Goal: Task Accomplishment & Management: Use online tool/utility

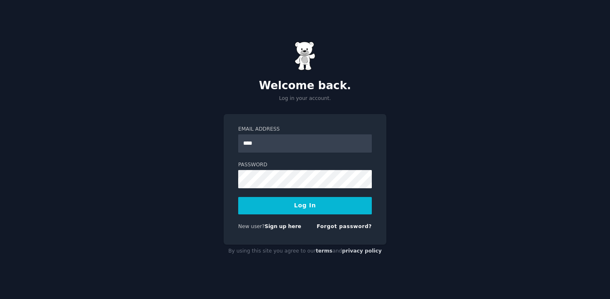
type input "**********"
click at [238, 197] on button "Log In" at bounding box center [305, 205] width 134 height 17
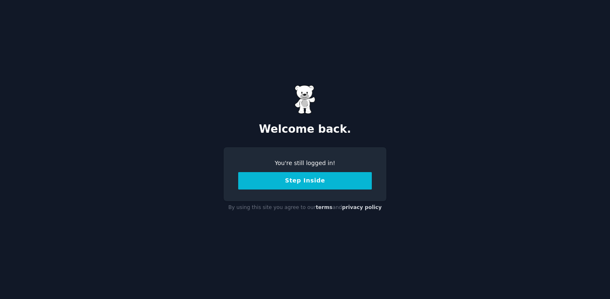
click at [308, 182] on button "Step Inside" at bounding box center [305, 180] width 134 height 17
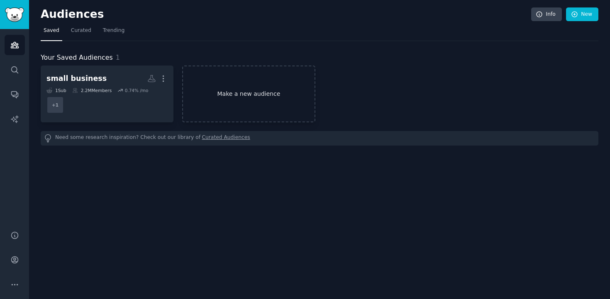
click at [239, 96] on link "Make a new audience" at bounding box center [248, 94] width 133 height 57
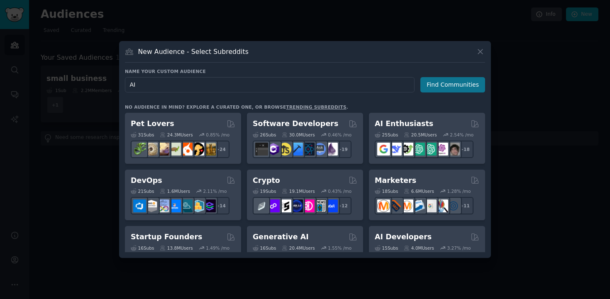
type input "AI"
click at [457, 89] on button "Find Communities" at bounding box center [452, 84] width 65 height 15
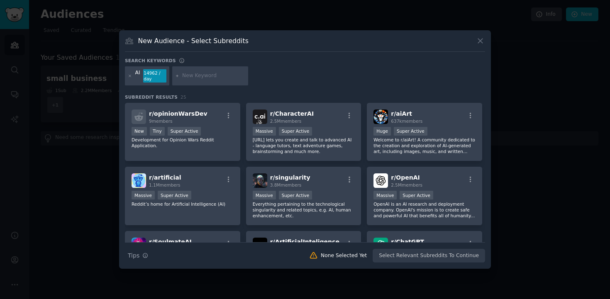
click at [207, 79] on input "text" at bounding box center [213, 75] width 63 height 7
click at [204, 180] on div "r/ artificial 1.1M members" at bounding box center [182, 180] width 102 height 15
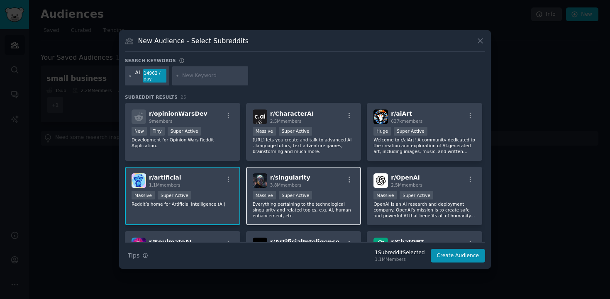
click at [331, 182] on div "r/ singularity 3.8M members" at bounding box center [304, 180] width 102 height 15
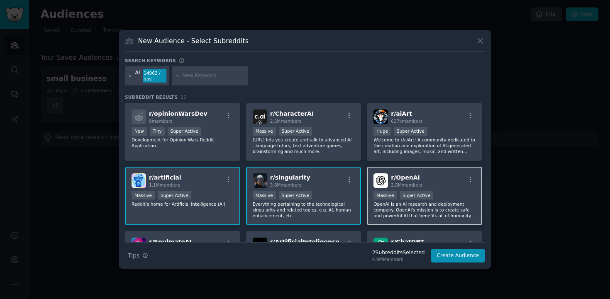
click at [438, 180] on div "r/ OpenAI 2.5M members" at bounding box center [424, 180] width 102 height 15
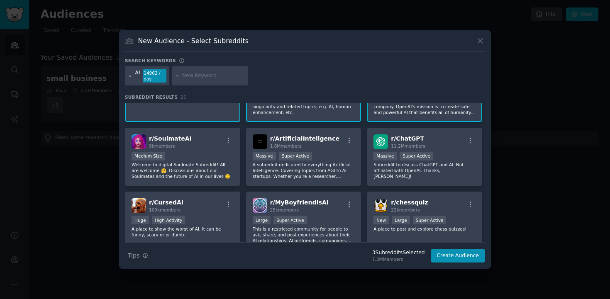
scroll to position [104, 0]
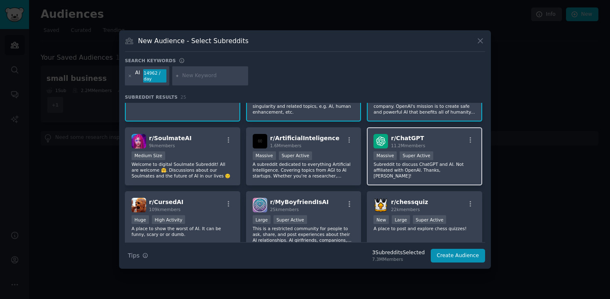
click at [429, 140] on div "r/ ChatGPT 11.2M members" at bounding box center [424, 141] width 102 height 15
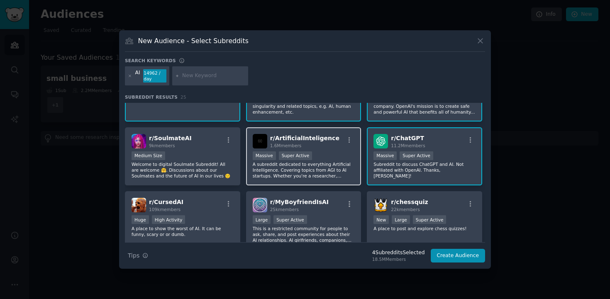
click at [300, 143] on div "1.6M members" at bounding box center [304, 146] width 69 height 6
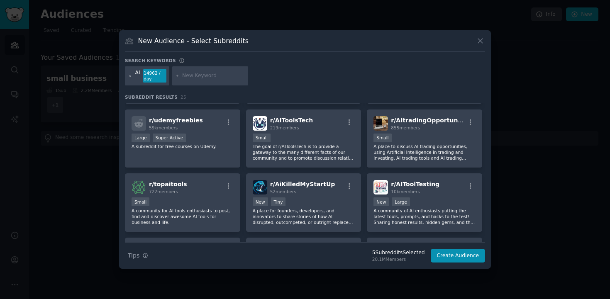
scroll to position [251, 0]
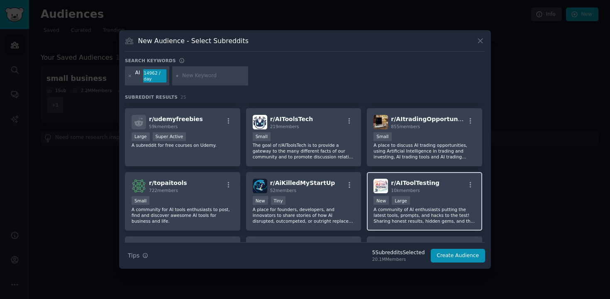
click at [433, 197] on div "New Large" at bounding box center [424, 201] width 102 height 10
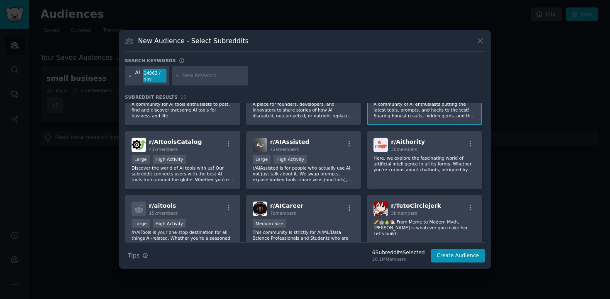
scroll to position [359, 0]
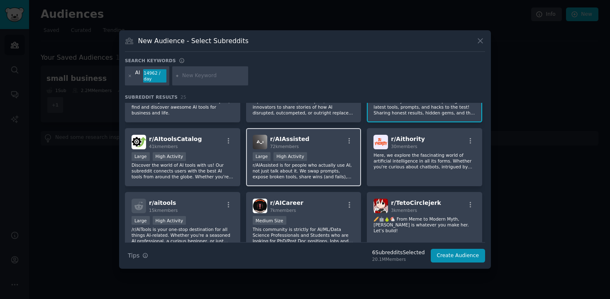
click at [333, 150] on div "r/ AIAssisted 72k members Large High Activity r/AIAssisted is for people who ac…" at bounding box center [303, 157] width 115 height 58
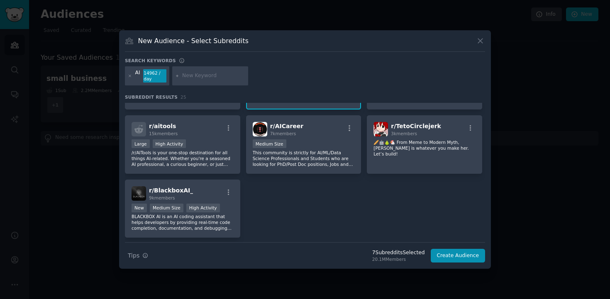
scroll to position [437, 0]
click at [450, 254] on button "Create Audience" at bounding box center [457, 256] width 55 height 14
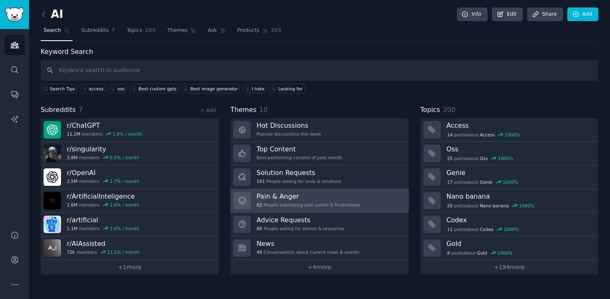
click at [366, 196] on link "Pain & Anger 82 People expressing pain points & frustrations" at bounding box center [319, 201] width 178 height 24
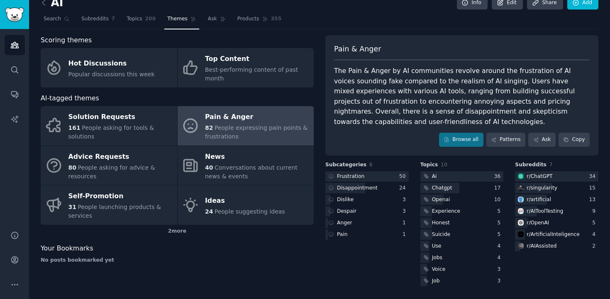
scroll to position [11, 0]
click at [464, 180] on div at bounding box center [461, 177] width 83 height 10
